Goal: Information Seeking & Learning: Learn about a topic

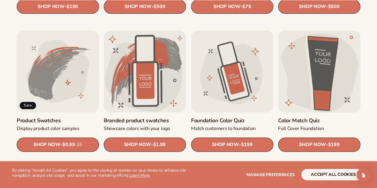
scroll to position [328, 0]
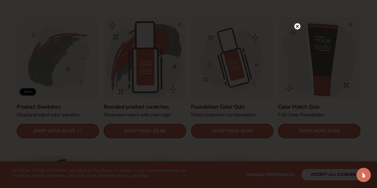
click at [296, 25] on circle at bounding box center [297, 26] width 6 height 6
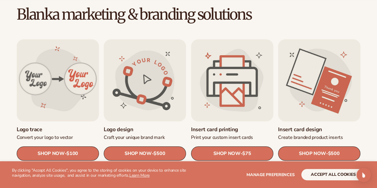
scroll to position [179, 0]
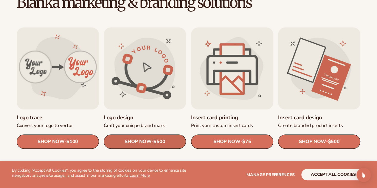
click at [152, 142] on link "SHOP NOW - Regular price $500 Sale price $500 Regular price Unit price / per" at bounding box center [145, 142] width 82 height 14
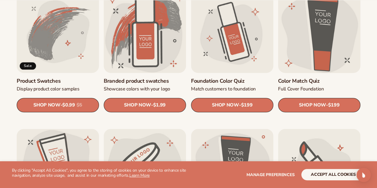
scroll to position [359, 0]
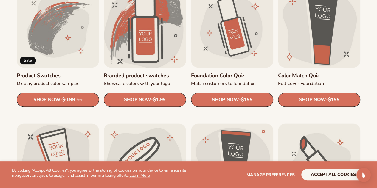
click at [167, 72] on link "Branded product swatches" at bounding box center [145, 75] width 82 height 7
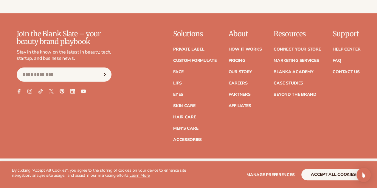
scroll to position [686, 0]
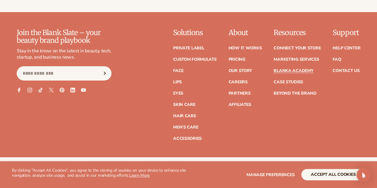
click at [281, 69] on link "Blanka Academy" at bounding box center [294, 71] width 40 height 4
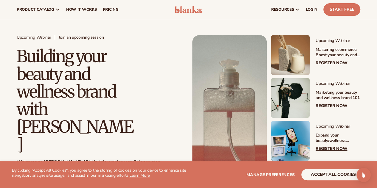
scroll to position [60, 0]
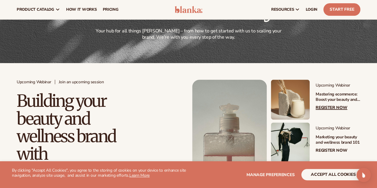
click at [271, 107] on link at bounding box center [290, 100] width 39 height 40
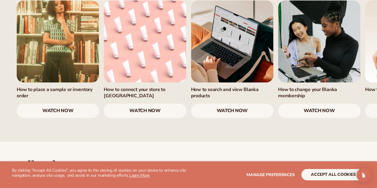
scroll to position [388, 0]
